Goal: Task Accomplishment & Management: Use online tool/utility

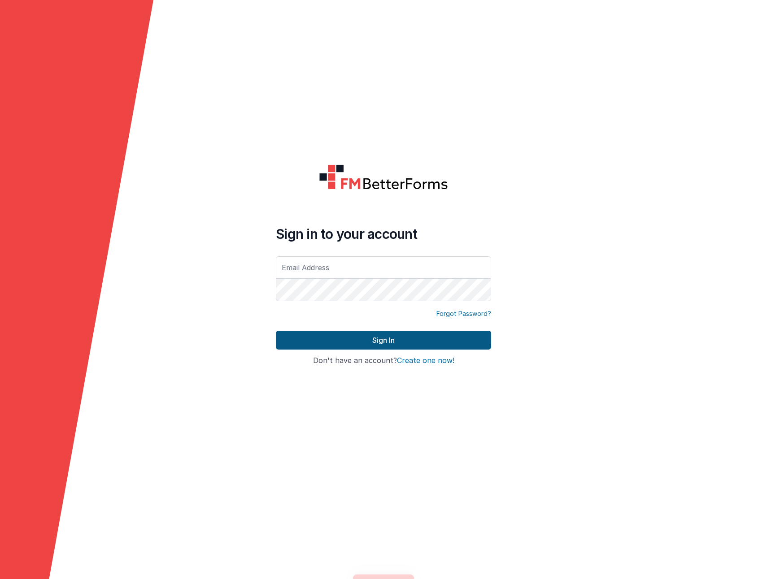
type input "[EMAIL_ADDRESS][DOMAIN_NAME]"
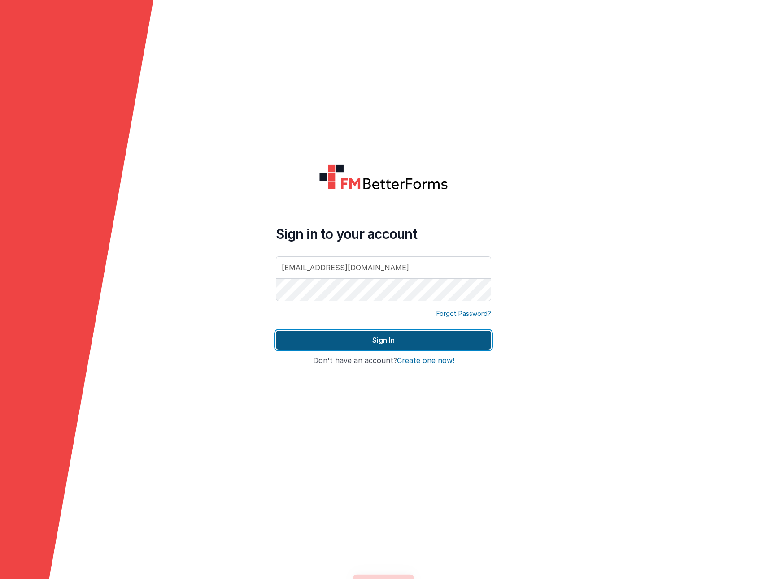
click at [345, 337] on button "Sign In" at bounding box center [383, 340] width 215 height 19
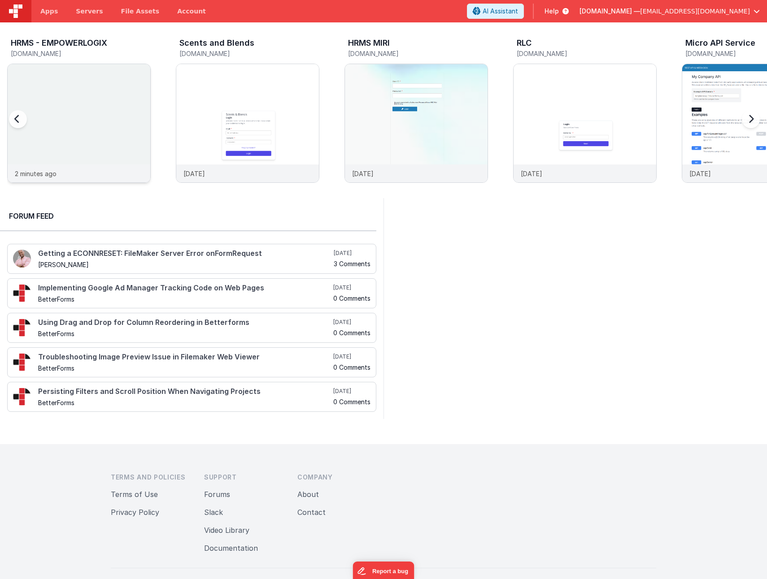
click at [105, 110] on div at bounding box center [79, 114] width 143 height 100
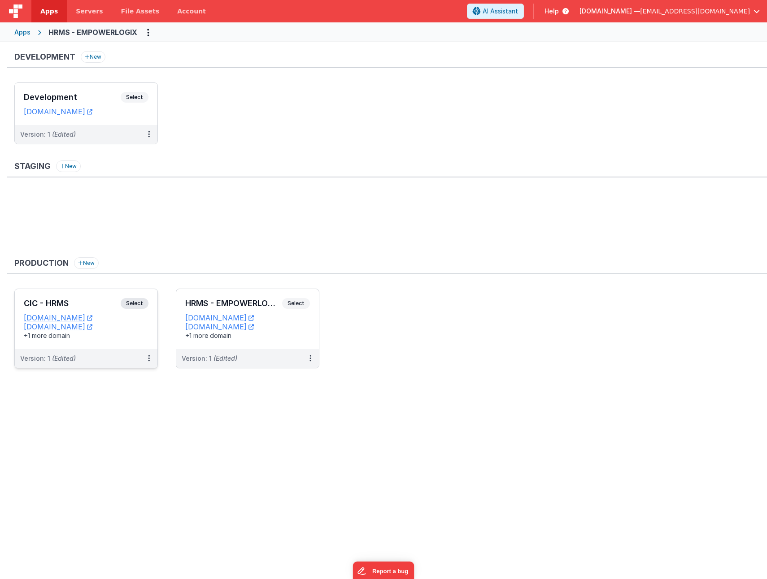
click at [54, 300] on h3 "CIC - HRMS" at bounding box center [72, 303] width 97 height 9
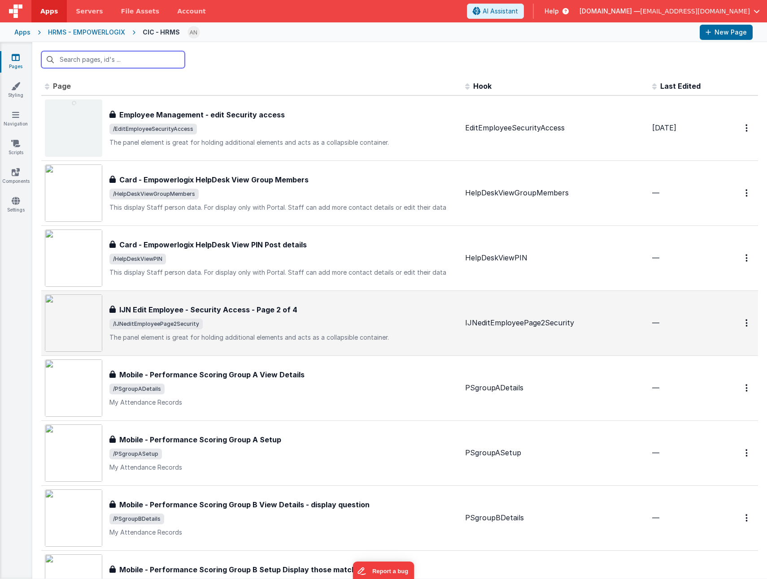
click at [126, 55] on input "text" at bounding box center [112, 59] width 143 height 17
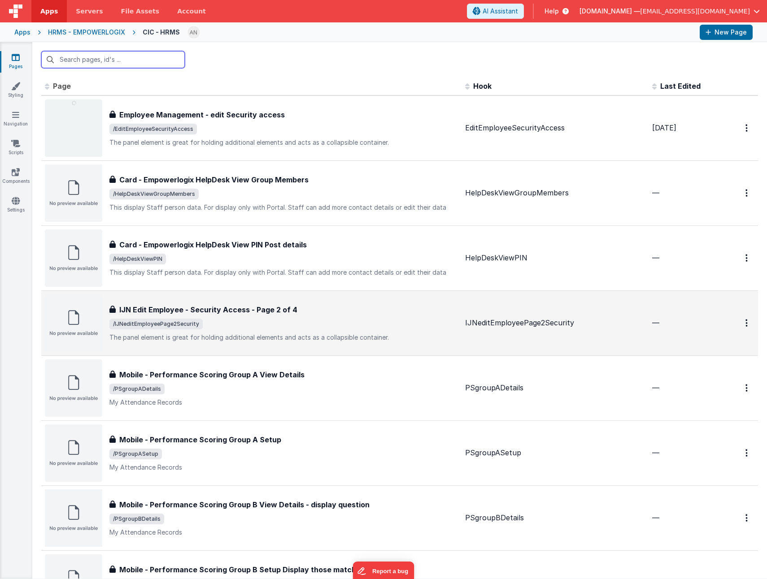
paste input "centerManagementClassView"
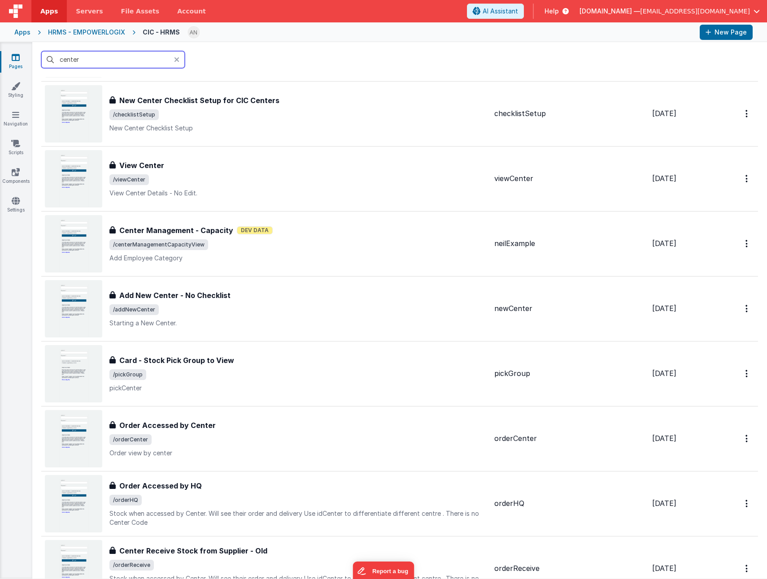
scroll to position [1121, 0]
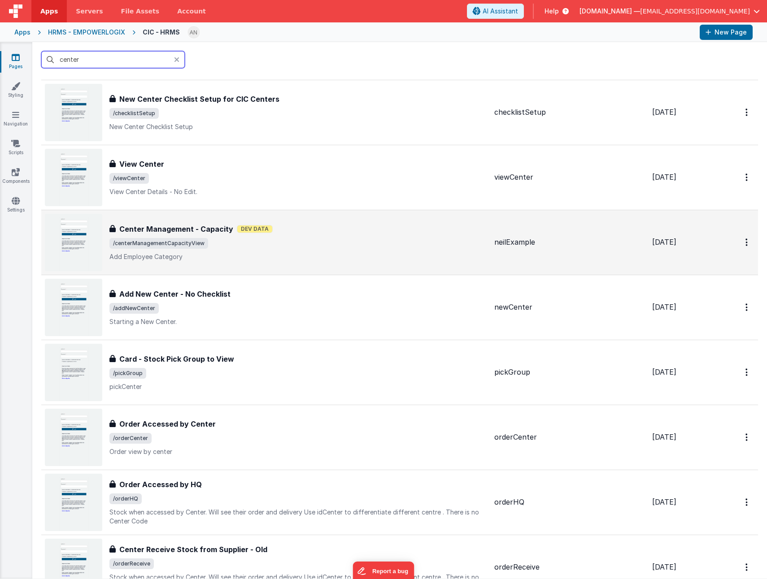
type input "center"
click at [307, 247] on span "/centerManagementCapacityView" at bounding box center [298, 243] width 378 height 11
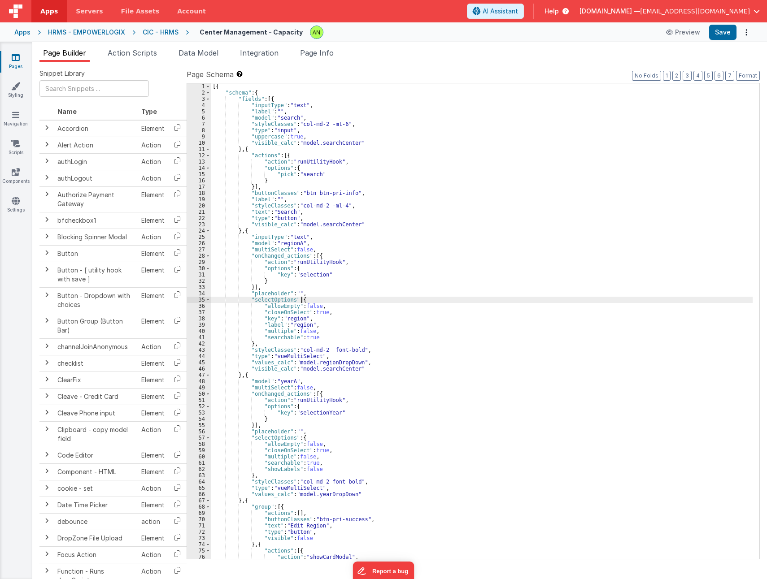
click at [308, 299] on div "[{ "schema" : { "fields" : [{ "inputType" : "text" , "label" : "" , "model" : "…" at bounding box center [482, 327] width 542 height 488
click at [258, 380] on div "[{ "schema" : { "fields" : [{ "inputType" : "text" , "label" : "" , "model" : "…" at bounding box center [482, 327] width 542 height 488
click at [254, 374] on div "[{ "schema" : { "fields" : [{ "inputType" : "text" , "label" : "" , "model" : "…" at bounding box center [482, 327] width 542 height 488
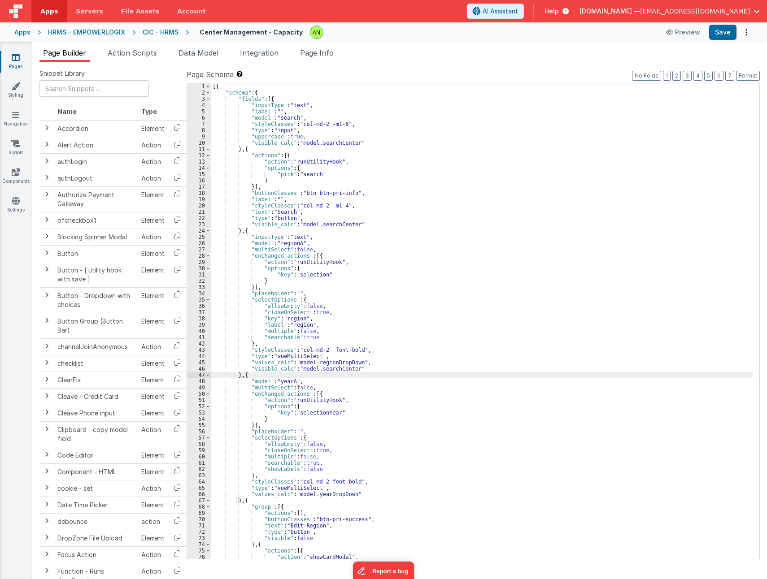
click at [254, 374] on div "[{ "schema" : { "fields" : [{ "inputType" : "text" , "label" : "" , "model" : "…" at bounding box center [482, 327] width 542 height 488
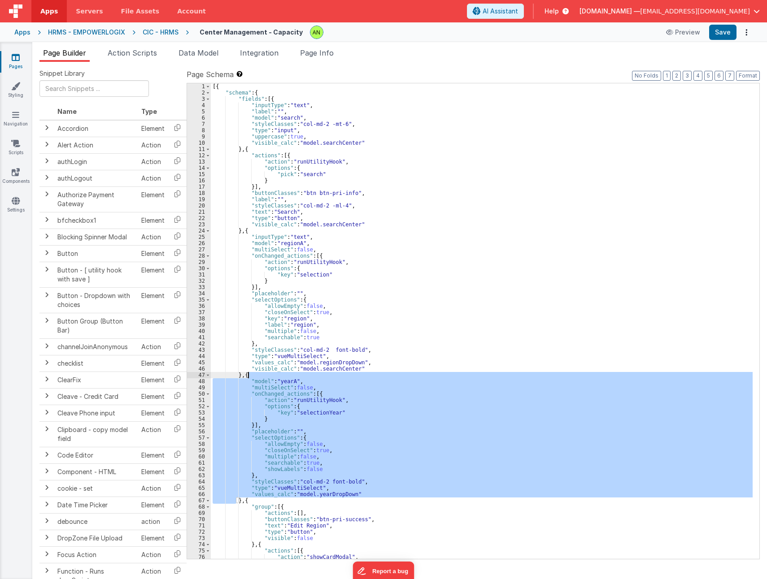
click at [160, 28] on div "CIC - HRMS" at bounding box center [161, 32] width 36 height 9
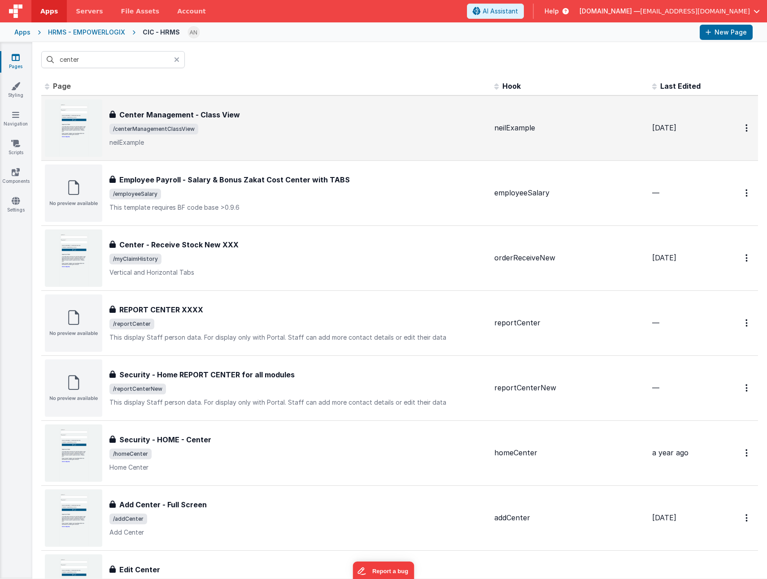
click at [268, 122] on div "Center Management - Class View Center Management - Class View /centerManagement…" at bounding box center [298, 128] width 378 height 38
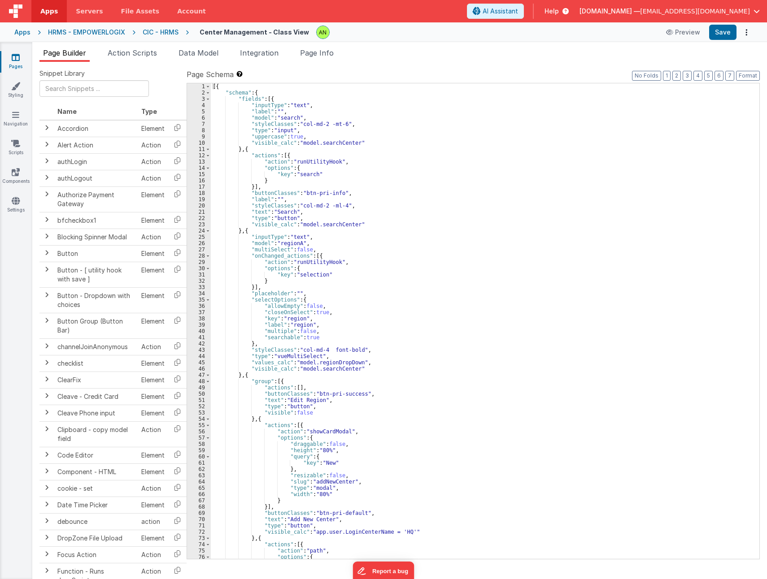
click at [274, 230] on div "[{ "schema" : { "fields" : [{ "inputType" : "text" , "label" : "" , "model" : "…" at bounding box center [482, 327] width 542 height 488
drag, startPoint x: 245, startPoint y: 375, endPoint x: 277, endPoint y: 364, distance: 33.7
click at [245, 375] on div "[{ "schema" : { "fields" : [{ "inputType" : "text" , "label" : "" , "model" : "…" at bounding box center [482, 327] width 542 height 488
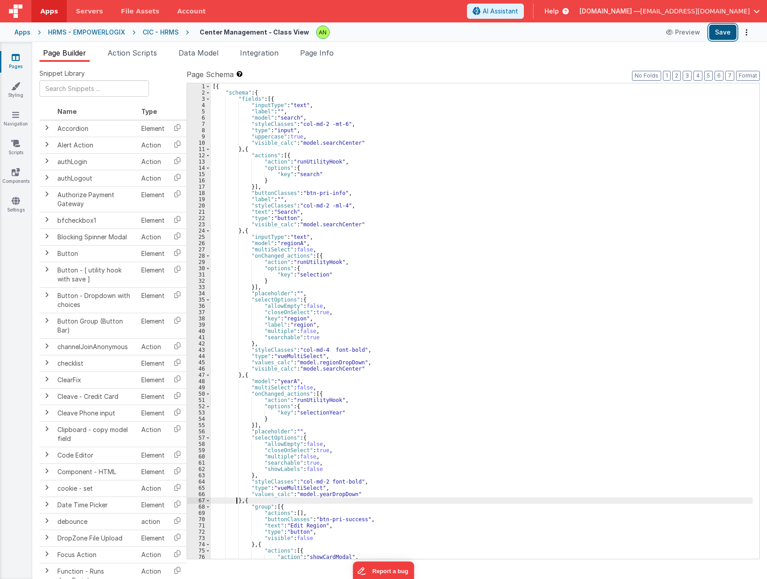
click at [721, 35] on button "Save" at bounding box center [722, 32] width 27 height 15
click at [321, 351] on div "[{ "schema" : { "fields" : [{ "inputType" : "text" , "label" : "" , "model" : "…" at bounding box center [482, 327] width 542 height 488
click at [720, 32] on button "Save" at bounding box center [722, 32] width 27 height 15
click at [398, 335] on div "[{ "schema" : { "fields" : [{ "inputType" : "text" , "label" : "" , "model" : "…" at bounding box center [482, 327] width 542 height 488
click at [394, 353] on div "[{ "schema" : { "fields" : [{ "inputType" : "text" , "label" : "" , "model" : "…" at bounding box center [482, 327] width 542 height 488
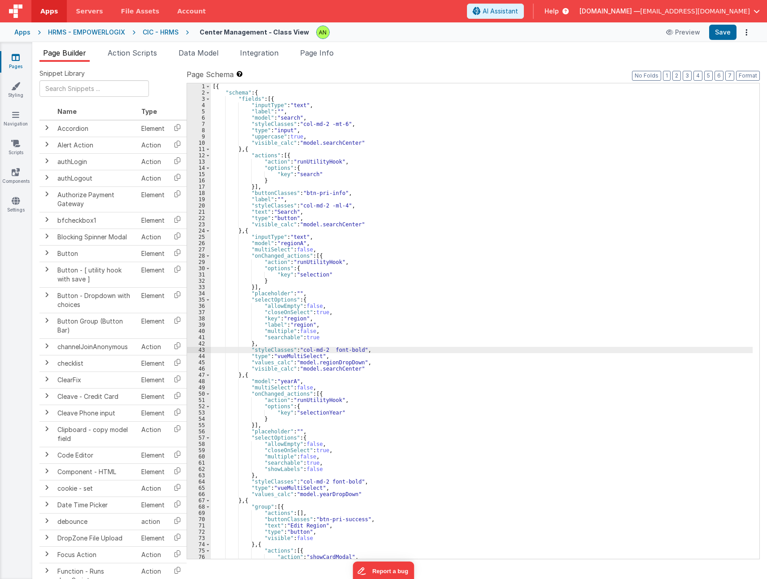
click at [382, 363] on div "[{ "schema" : { "fields" : [{ "inputType" : "text" , "label" : "" , "model" : "…" at bounding box center [482, 327] width 542 height 488
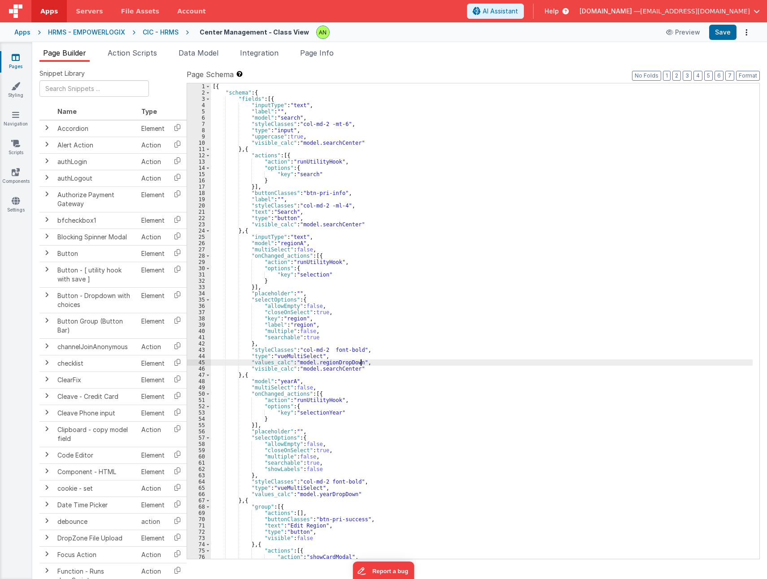
click at [366, 373] on div "[{ "schema" : { "fields" : [{ "inputType" : "text" , "label" : "" , "model" : "…" at bounding box center [482, 327] width 542 height 488
click at [322, 382] on div "[{ "schema" : { "fields" : [{ "inputType" : "text" , "label" : "" , "model" : "…" at bounding box center [482, 327] width 542 height 488
click at [327, 393] on div "[{ "schema" : { "fields" : [{ "inputType" : "text" , "label" : "" , "model" : "…" at bounding box center [482, 327] width 542 height 488
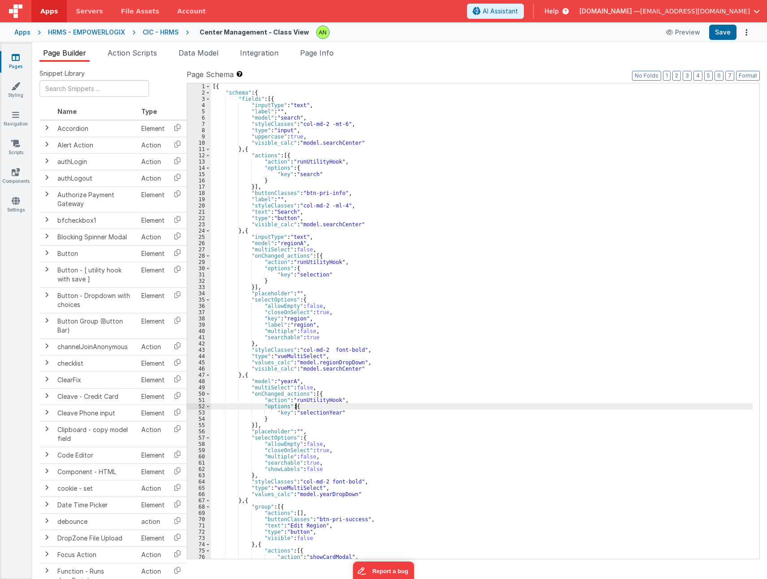
click at [339, 408] on div "[{ "schema" : { "fields" : [{ "inputType" : "text" , "label" : "" , "model" : "…" at bounding box center [482, 327] width 542 height 488
click at [338, 416] on div "[{ "schema" : { "fields" : [{ "inputType" : "text" , "label" : "" , "model" : "…" at bounding box center [482, 327] width 542 height 488
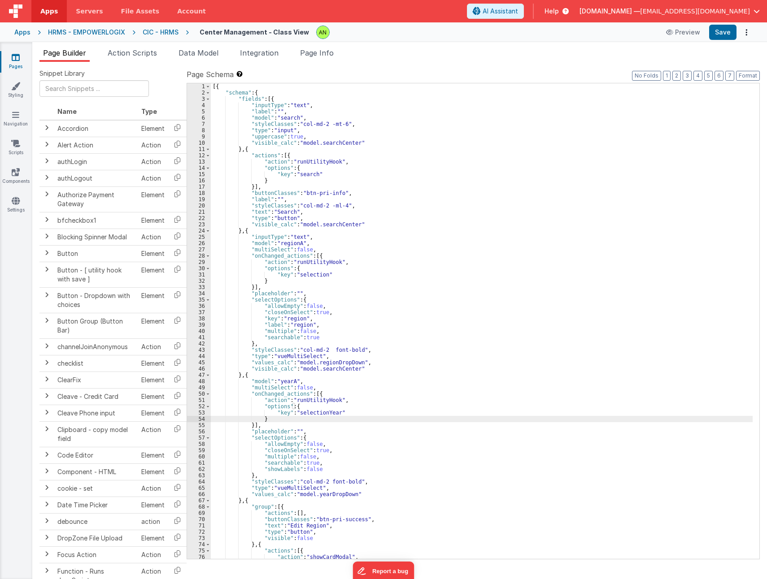
click at [326, 434] on div "[{ "schema" : { "fields" : [{ "inputType" : "text" , "label" : "" , "model" : "…" at bounding box center [482, 327] width 542 height 488
click at [342, 412] on div "[{ "schema" : { "fields" : [{ "inputType" : "text" , "label" : "" , "model" : "…" at bounding box center [482, 327] width 542 height 488
click at [312, 56] on span "Page Info" at bounding box center [317, 52] width 34 height 9
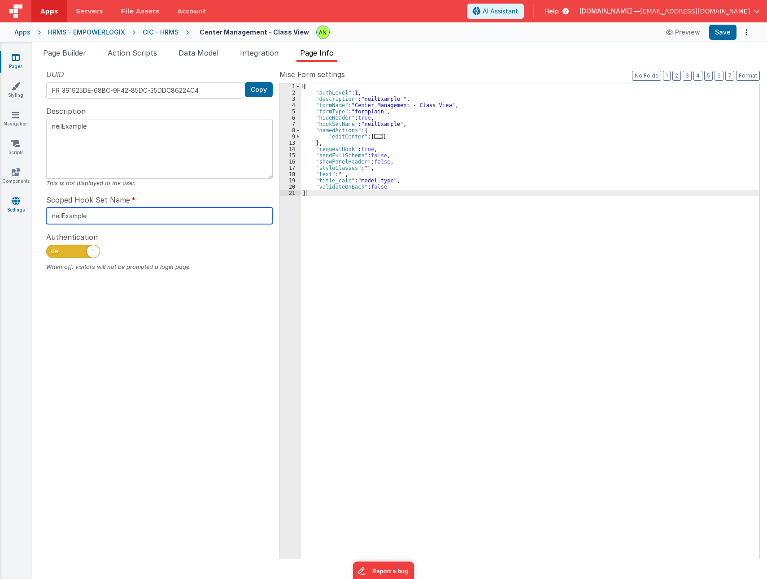
drag, startPoint x: 111, startPoint y: 216, endPoint x: 20, endPoint y: 208, distance: 91.3
click at [20, 208] on section "Pages Styling Navigation Scripts Components Settings Page Builder Action Script…" at bounding box center [383, 310] width 767 height 537
click at [79, 53] on span "Page Builder" at bounding box center [64, 52] width 43 height 9
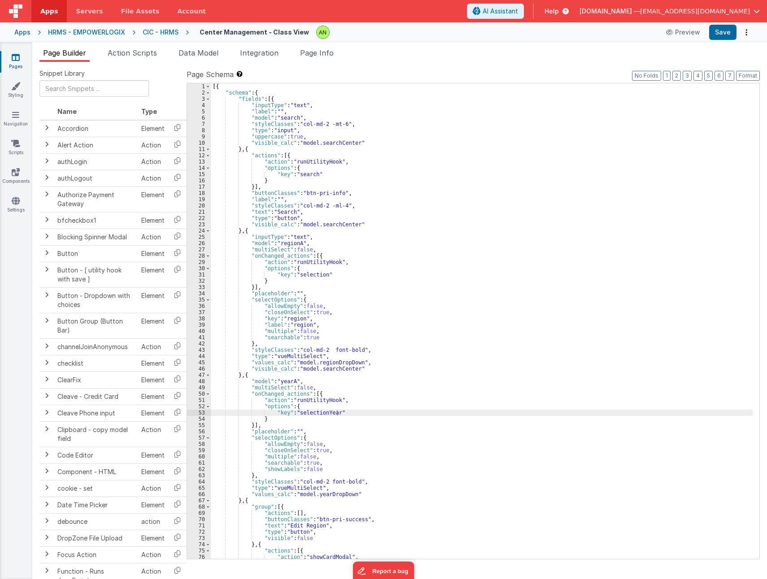
click at [268, 375] on div "[{ "schema" : { "fields" : [{ "inputType" : "text" , "label" : "" , "model" : "…" at bounding box center [482, 327] width 542 height 488
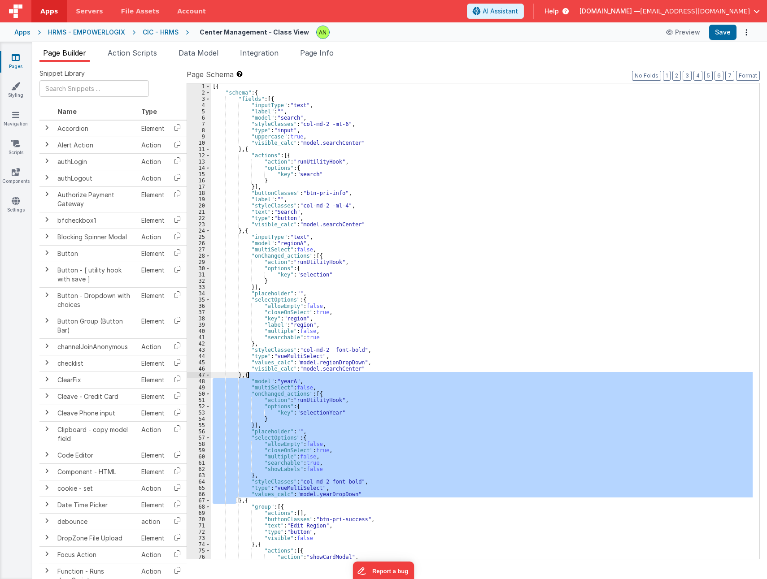
click at [268, 375] on div "[{ "schema" : { "fields" : [{ "inputType" : "text" , "label" : "" , "model" : "…" at bounding box center [482, 327] width 542 height 488
click at [287, 379] on div "[{ "schema" : { "fields" : [{ "inputType" : "text" , "label" : "" , "model" : "…" at bounding box center [482, 321] width 542 height 476
click at [287, 379] on div "[{ "schema" : { "fields" : [{ "inputType" : "text" , "label" : "" , "model" : "…" at bounding box center [482, 327] width 542 height 488
